Goal: Task Accomplishment & Management: Manage account settings

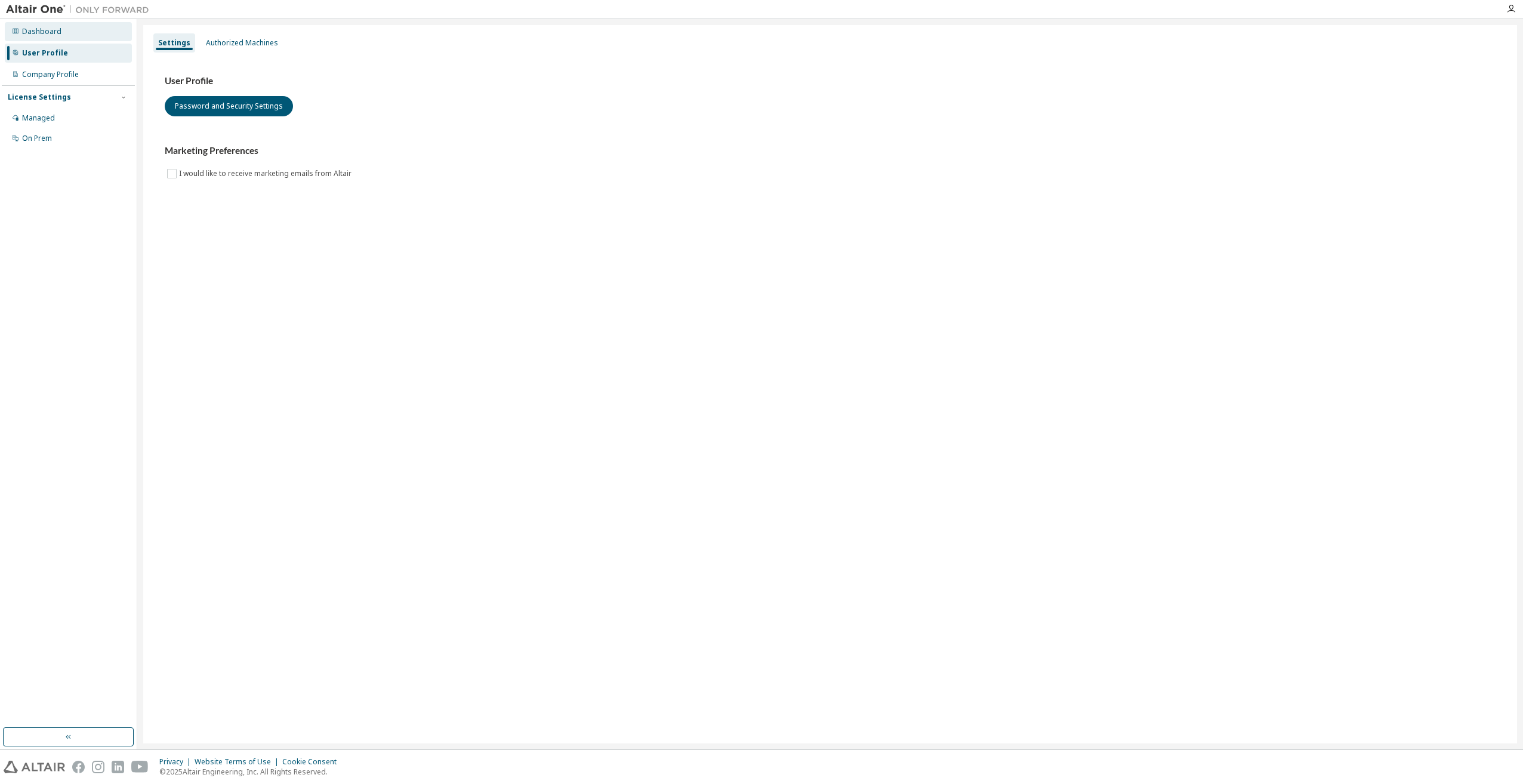
click at [74, 38] on div "Dashboard" at bounding box center [69, 32] width 127 height 19
